Goal: Information Seeking & Learning: Learn about a topic

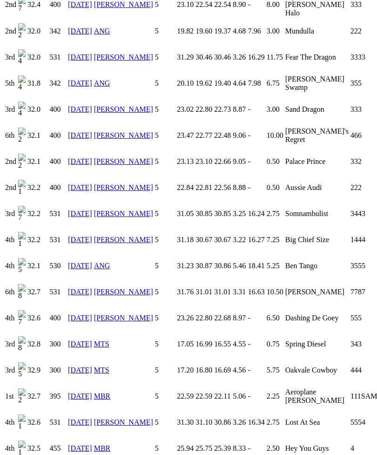
scroll to position [1220, 0]
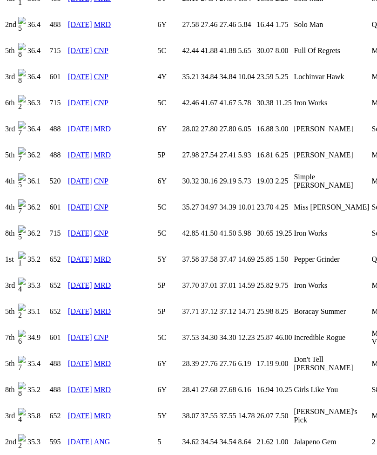
scroll to position [1593, 0]
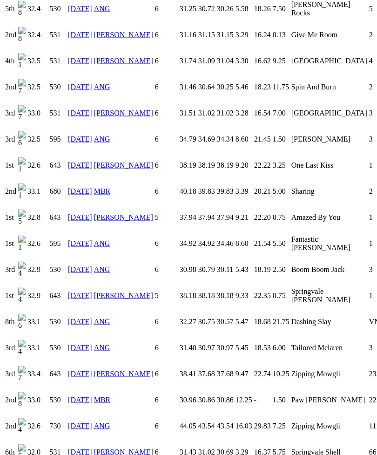
scroll to position [1634, 0]
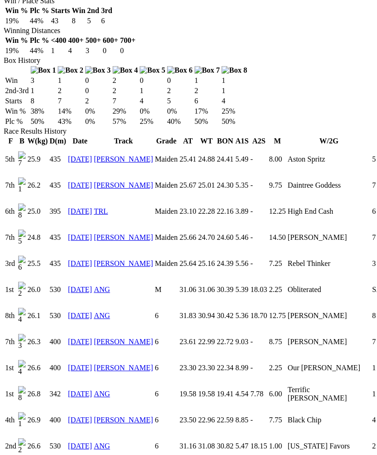
scroll to position [569, 0]
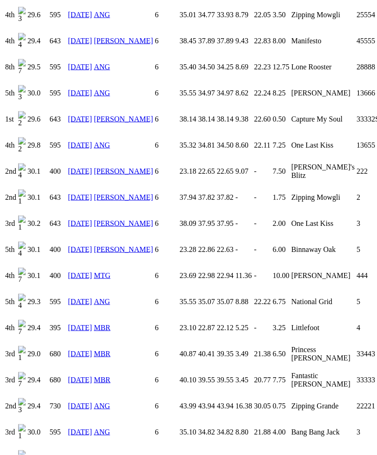
scroll to position [2022, 0]
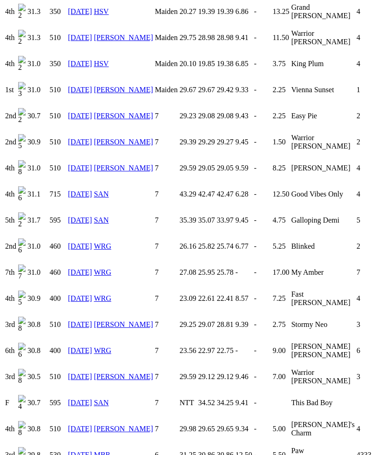
scroll to position [1527, 0]
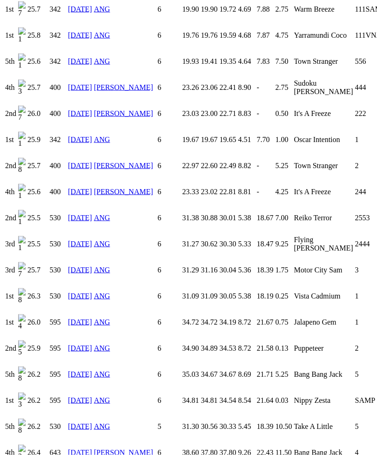
scroll to position [1218, 0]
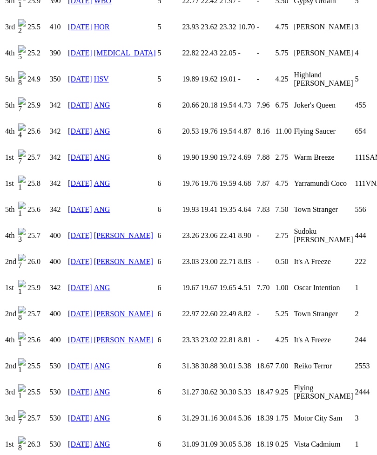
scroll to position [1066, 0]
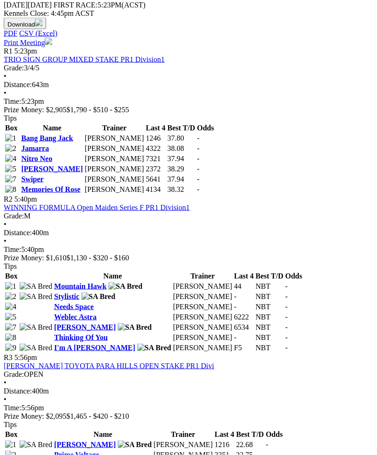
scroll to position [458, 0]
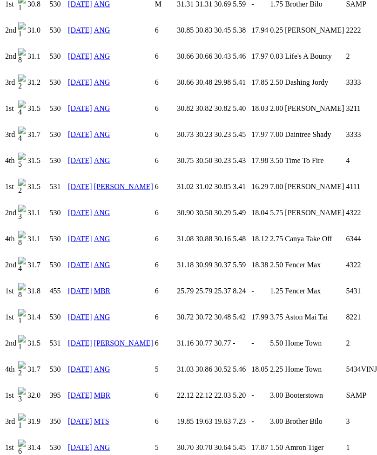
scroll to position [831, 0]
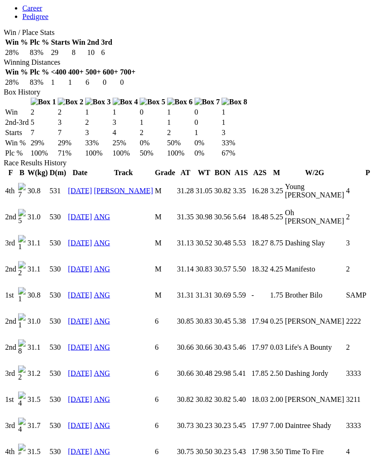
scroll to position [533, 0]
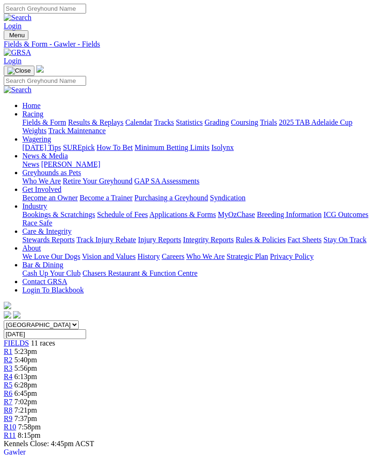
scroll to position [488, 0]
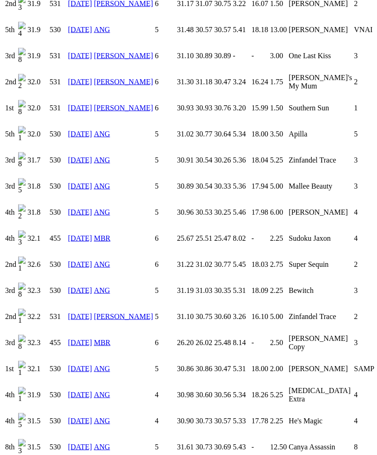
scroll to position [1062, 0]
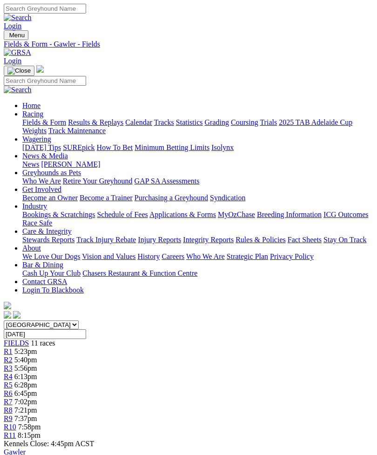
scroll to position [488, 0]
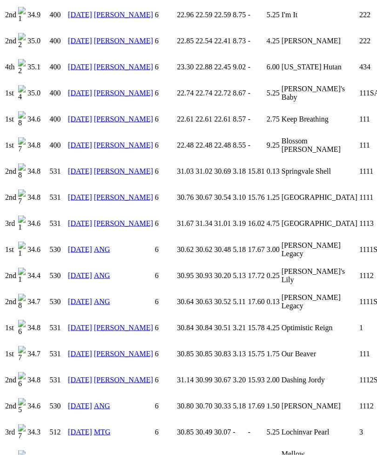
scroll to position [899, 0]
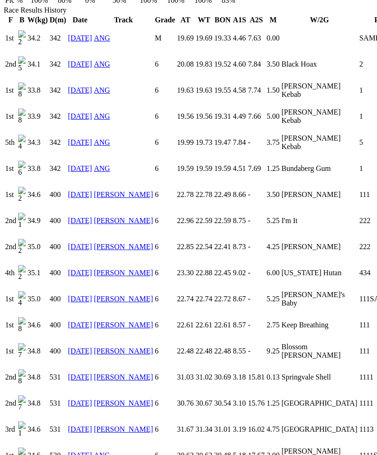
scroll to position [691, 0]
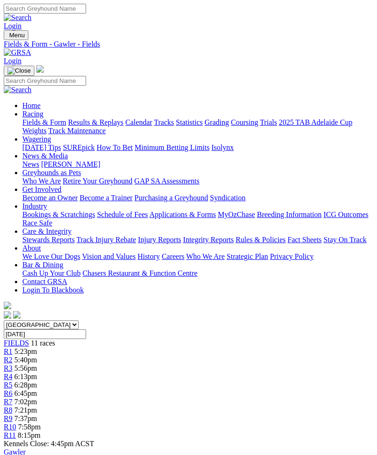
scroll to position [488, 0]
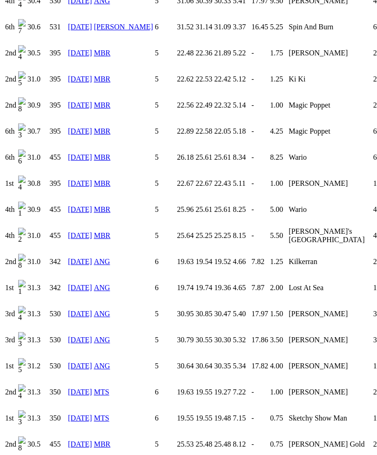
scroll to position [1355, 0]
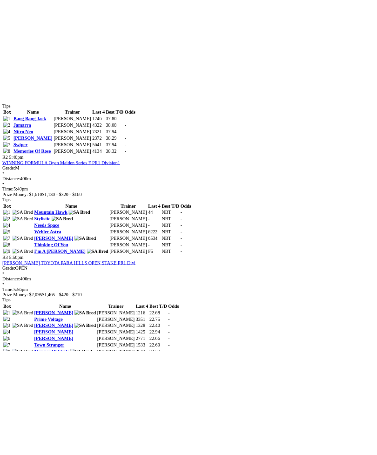
scroll to position [488, 0]
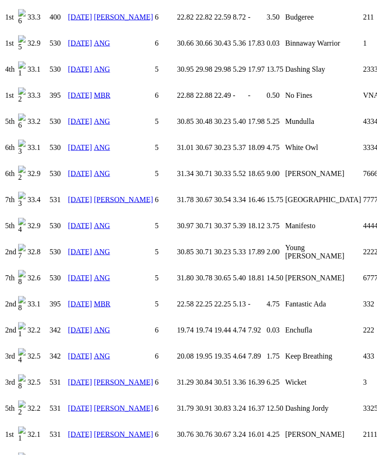
scroll to position [897, 0]
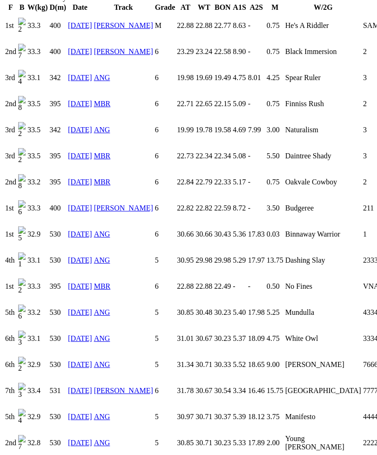
scroll to position [703, 0]
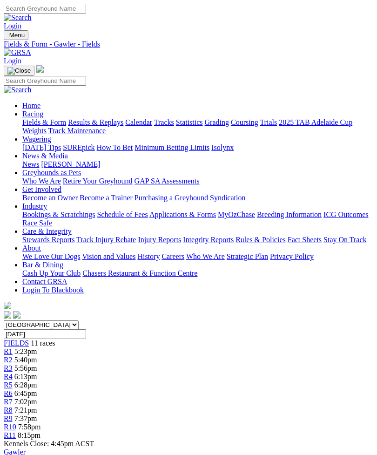
scroll to position [488, 0]
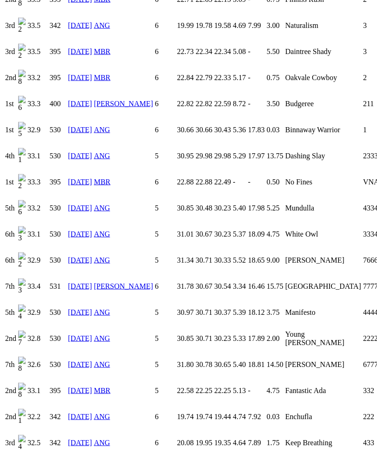
scroll to position [810, 0]
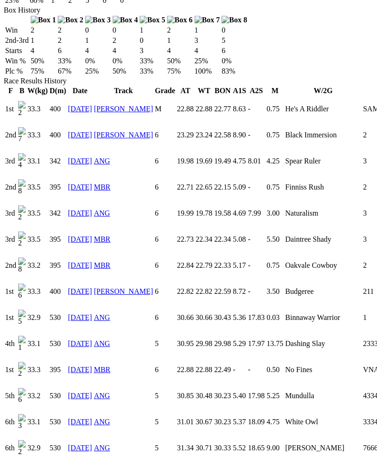
scroll to position [617, 0]
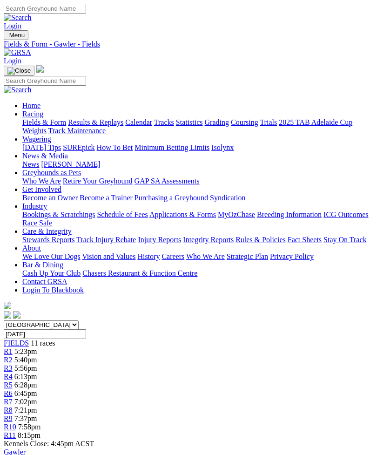
scroll to position [488, 0]
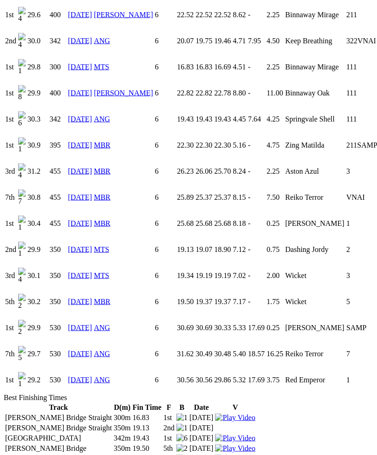
scroll to position [847, 0]
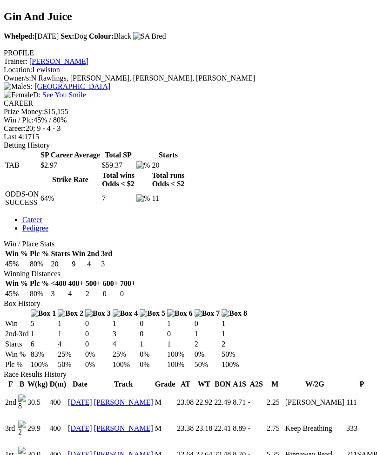
scroll to position [328, 0]
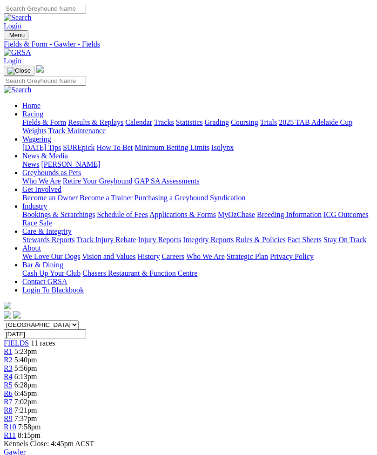
scroll to position [488, 0]
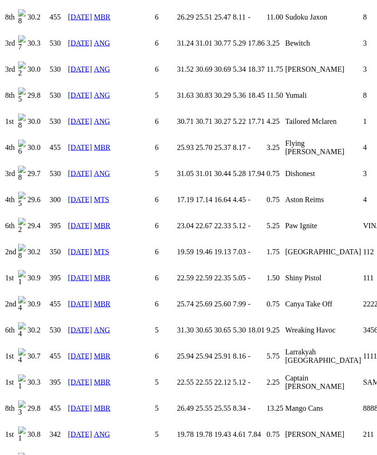
scroll to position [1289, 0]
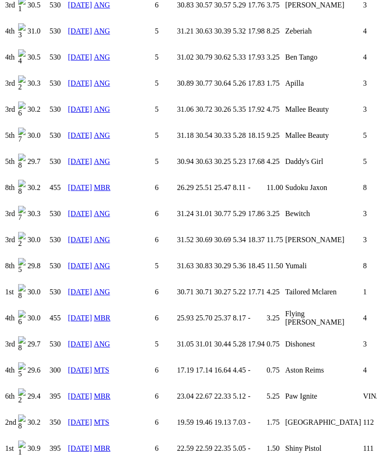
scroll to position [1112, 0]
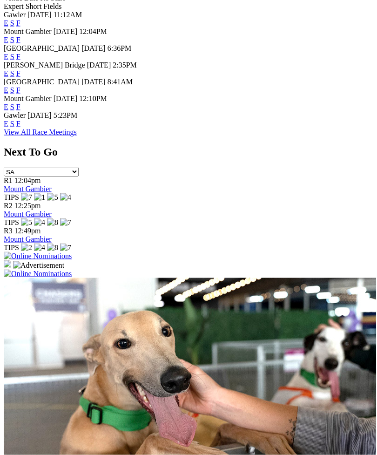
scroll to position [500, 0]
click at [21, 128] on link "F" at bounding box center [18, 124] width 4 height 8
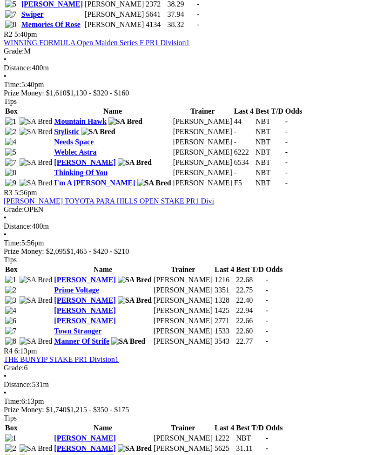
scroll to position [620, 0]
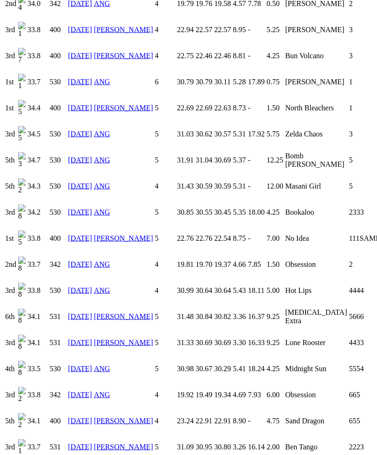
scroll to position [1197, 0]
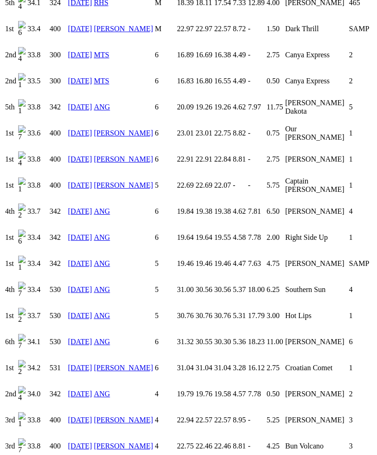
scroll to position [806, 0]
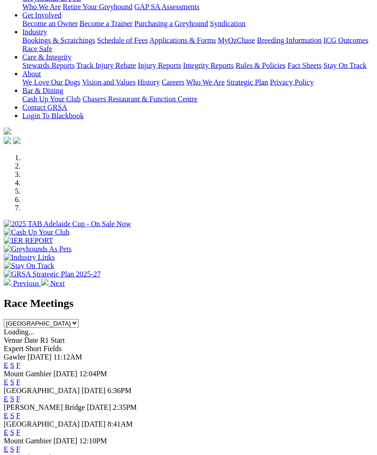
scroll to position [158, 0]
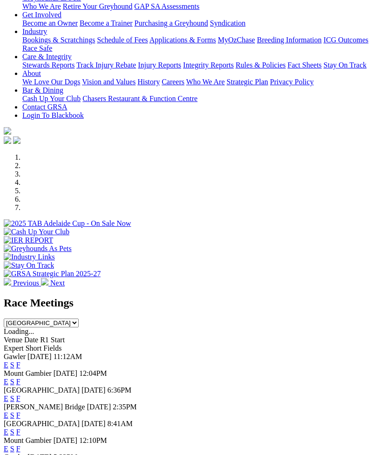
click at [21, 361] on link "F" at bounding box center [18, 365] width 4 height 8
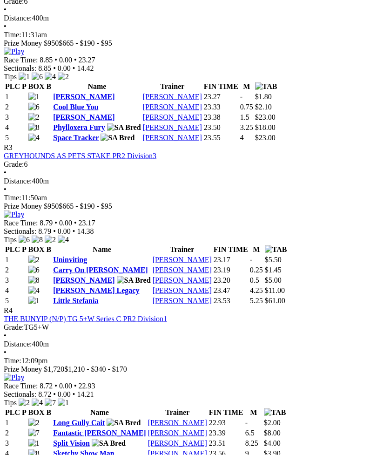
scroll to position [657, 0]
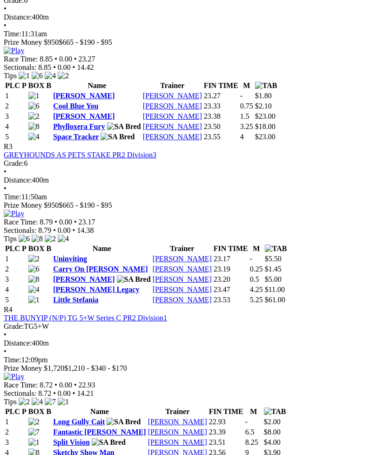
click at [24, 373] on img at bounding box center [14, 377] width 21 height 8
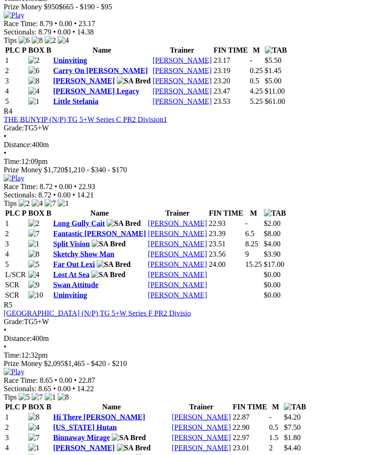
scroll to position [856, 0]
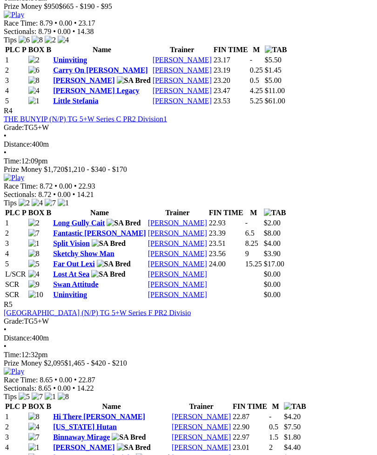
click at [24, 368] on img at bounding box center [14, 372] width 21 height 8
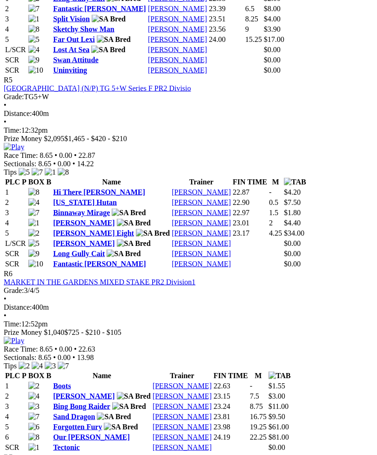
click at [24, 337] on img at bounding box center [14, 341] width 21 height 8
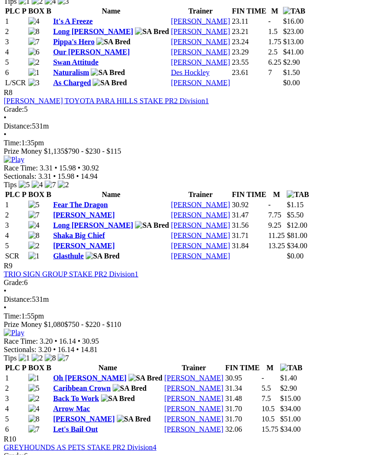
scroll to position [1630, 0]
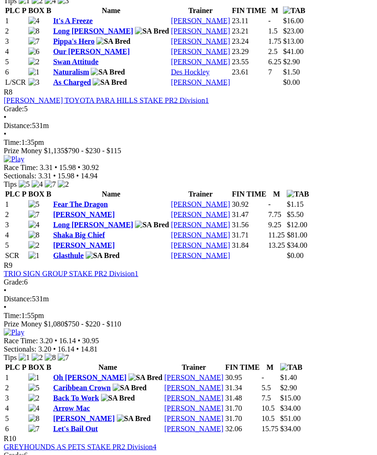
click at [24, 162] on img at bounding box center [14, 159] width 21 height 8
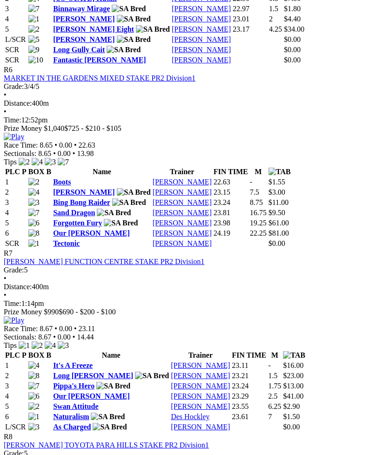
scroll to position [1284, 0]
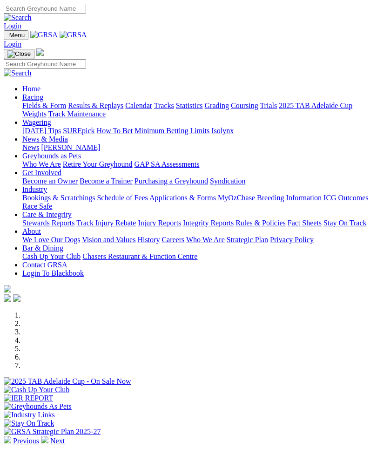
scroll to position [158, 0]
